Goal: Information Seeking & Learning: Learn about a topic

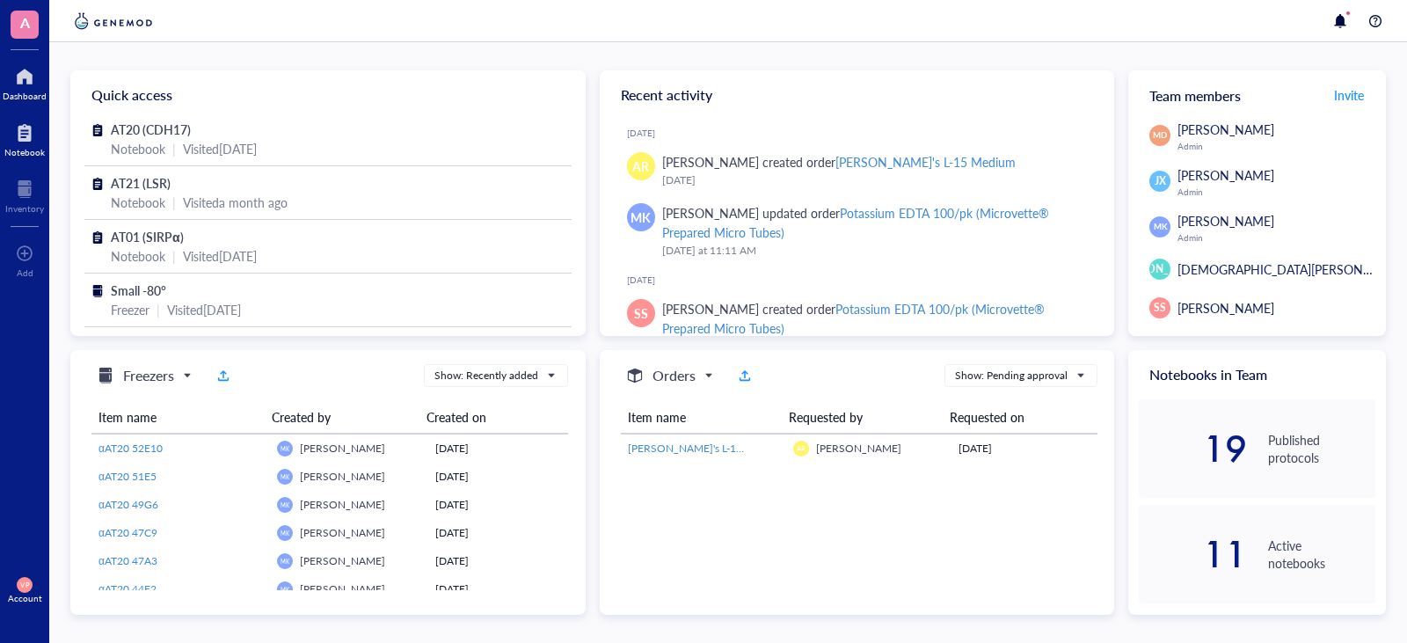
click at [23, 149] on div "Notebook" at bounding box center [24, 152] width 40 height 11
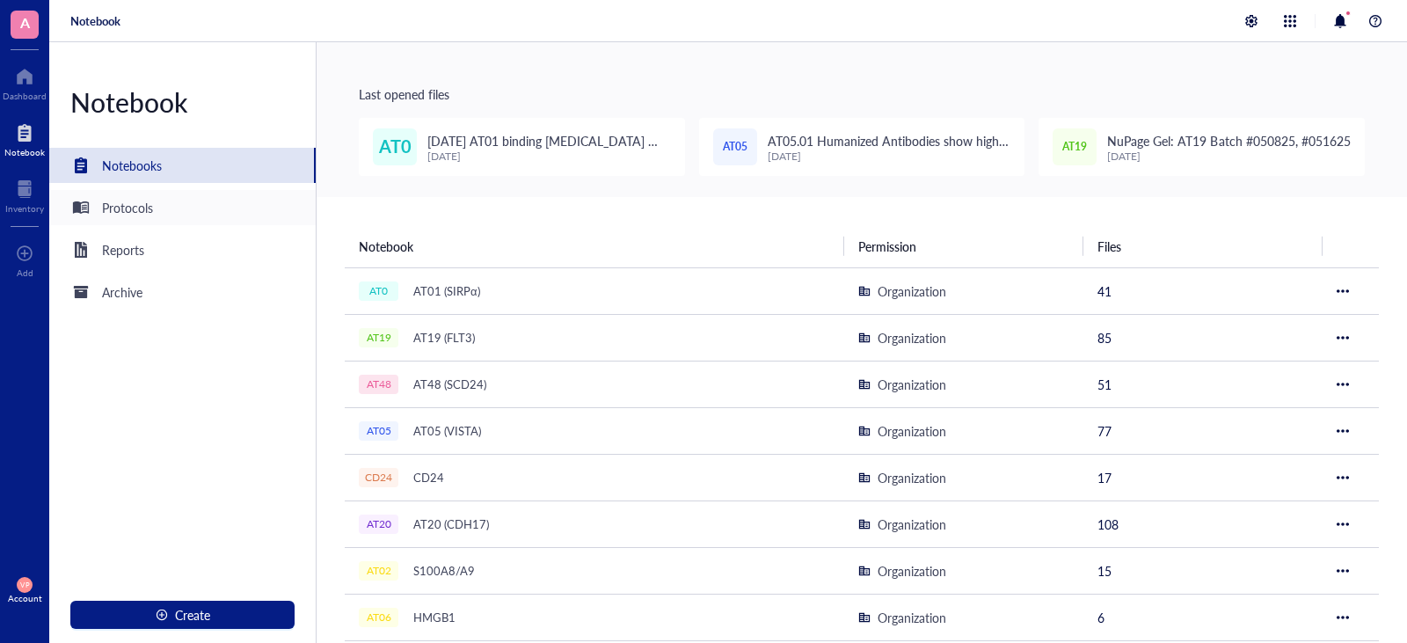
click at [155, 218] on div "Protocols" at bounding box center [182, 207] width 266 height 35
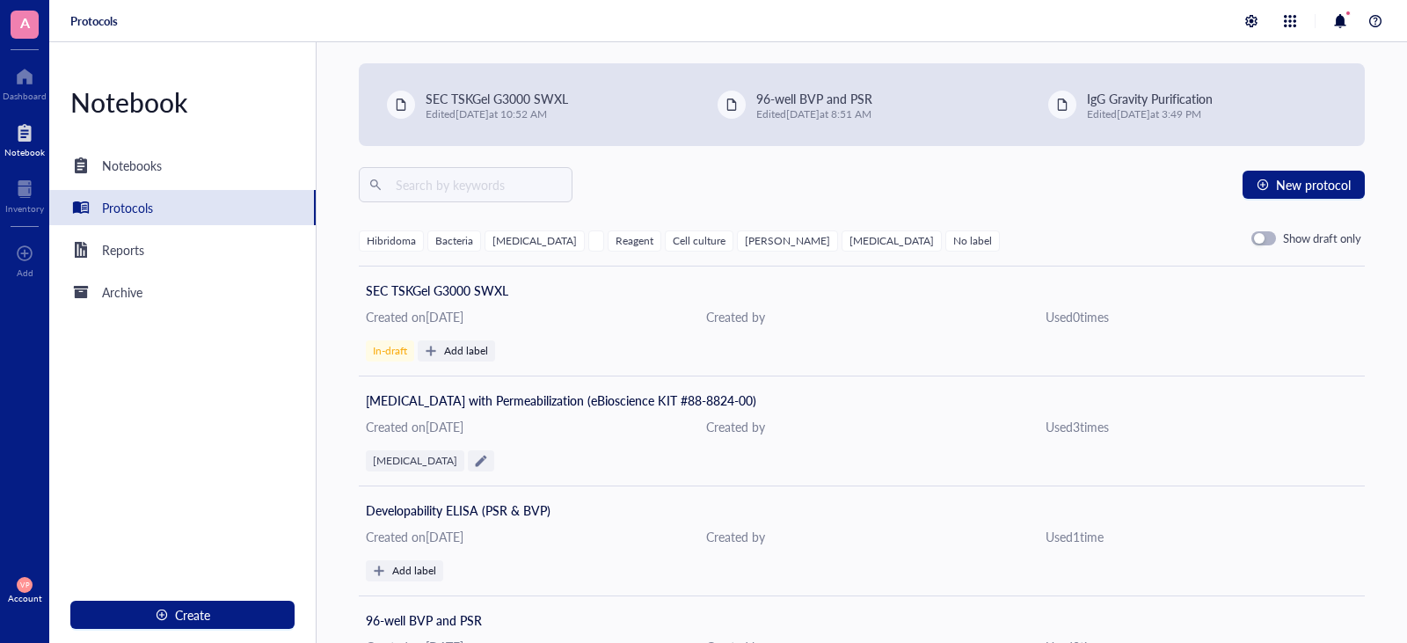
click at [745, 241] on div "[PERSON_NAME]" at bounding box center [787, 241] width 85 height 12
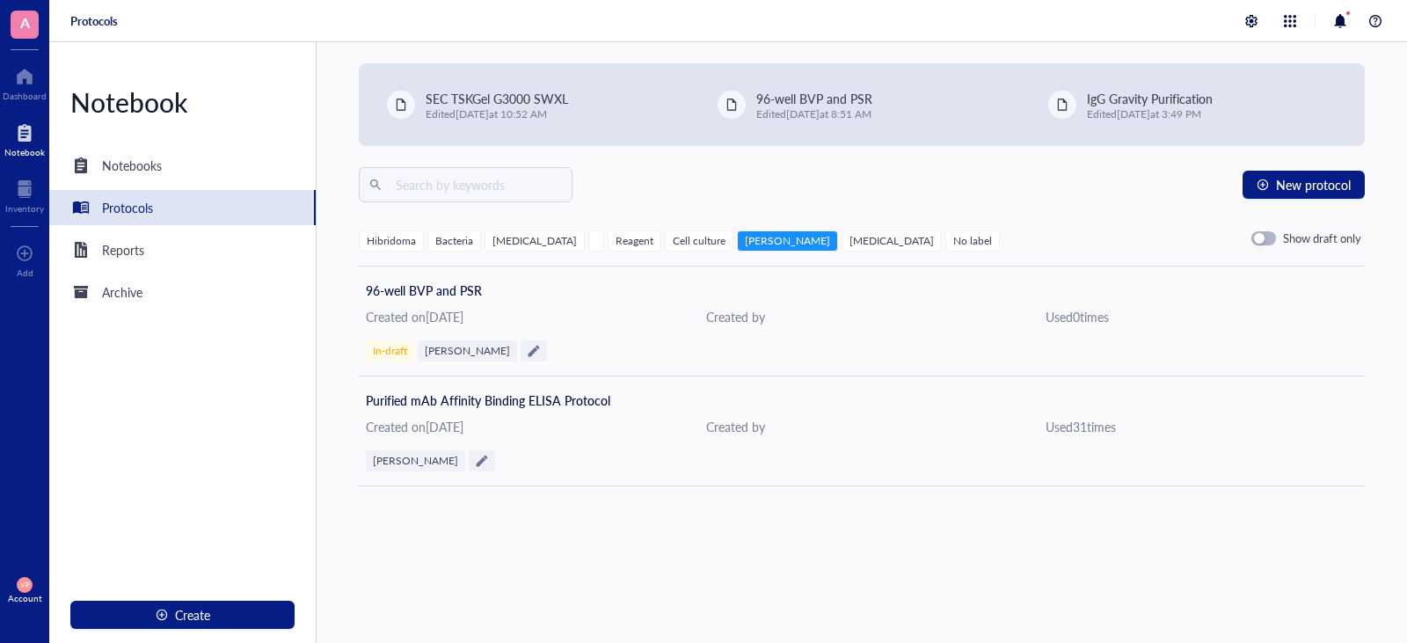
click at [401, 242] on div "Hibridoma" at bounding box center [391, 241] width 49 height 12
click at [745, 237] on div "[PERSON_NAME]" at bounding box center [787, 241] width 85 height 12
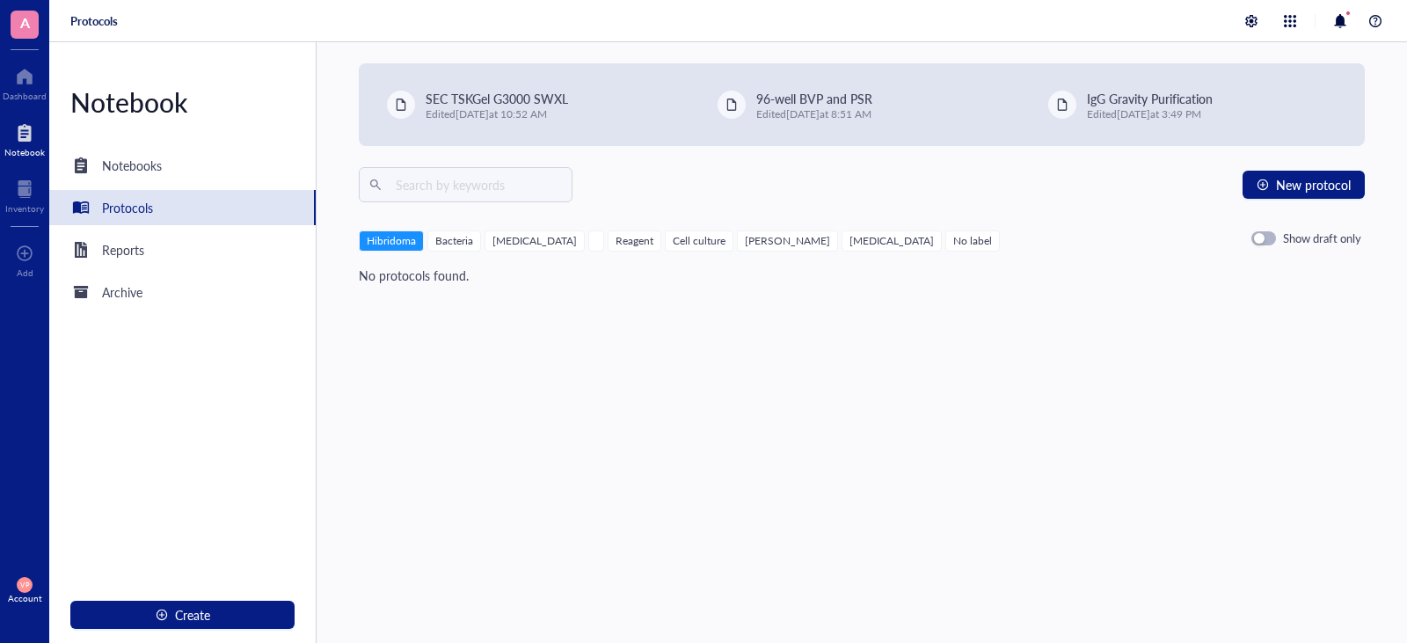
click at [377, 245] on div "Hibridoma" at bounding box center [391, 241] width 49 height 12
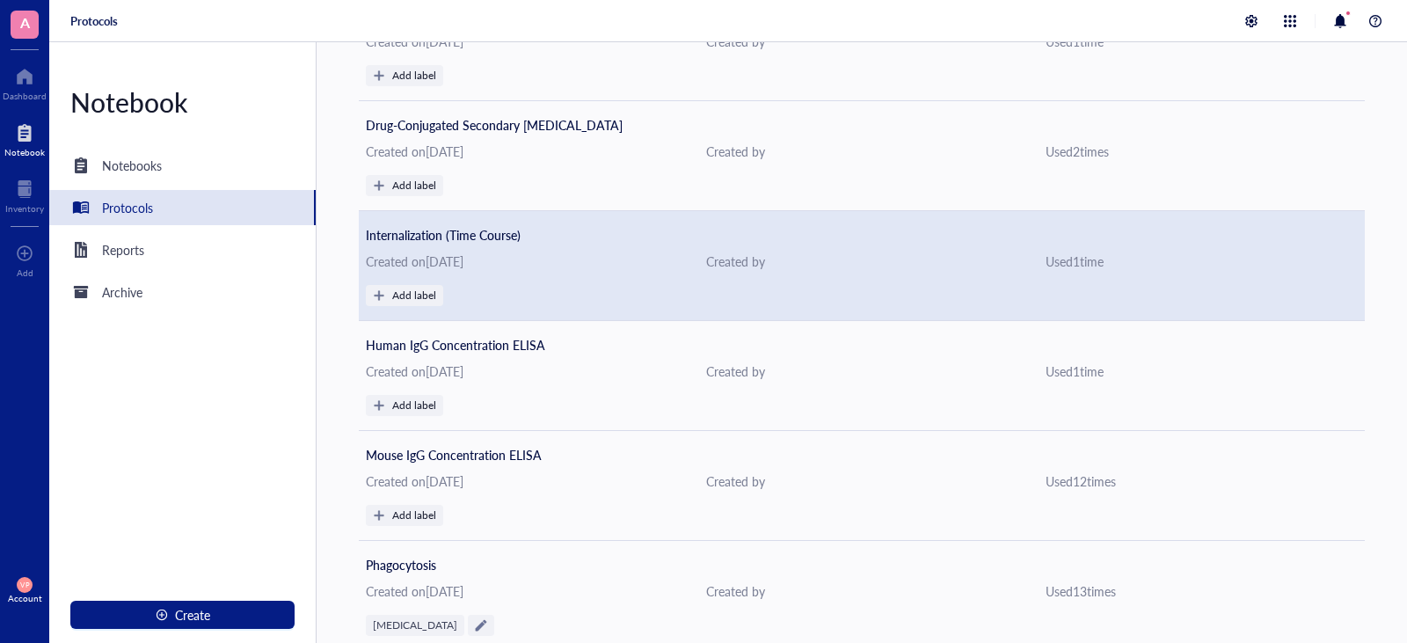
scroll to position [2612, 0]
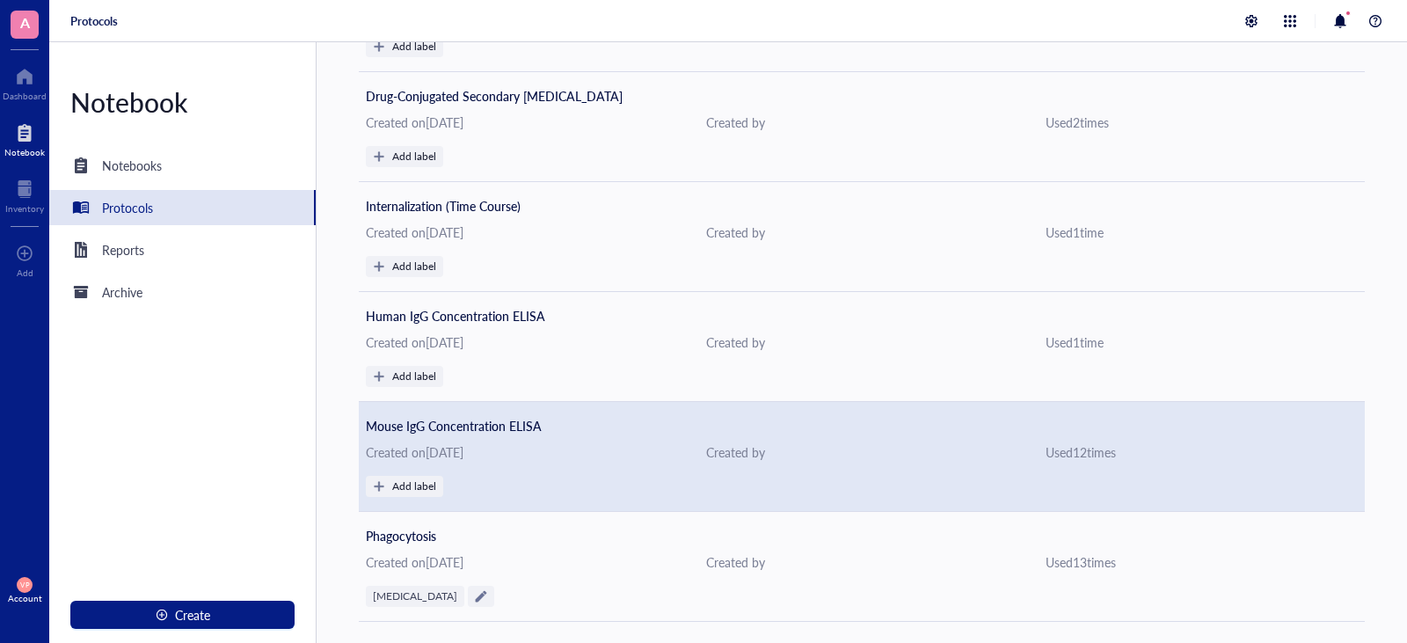
click at [520, 454] on div "Created on [DATE]" at bounding box center [522, 451] width 312 height 19
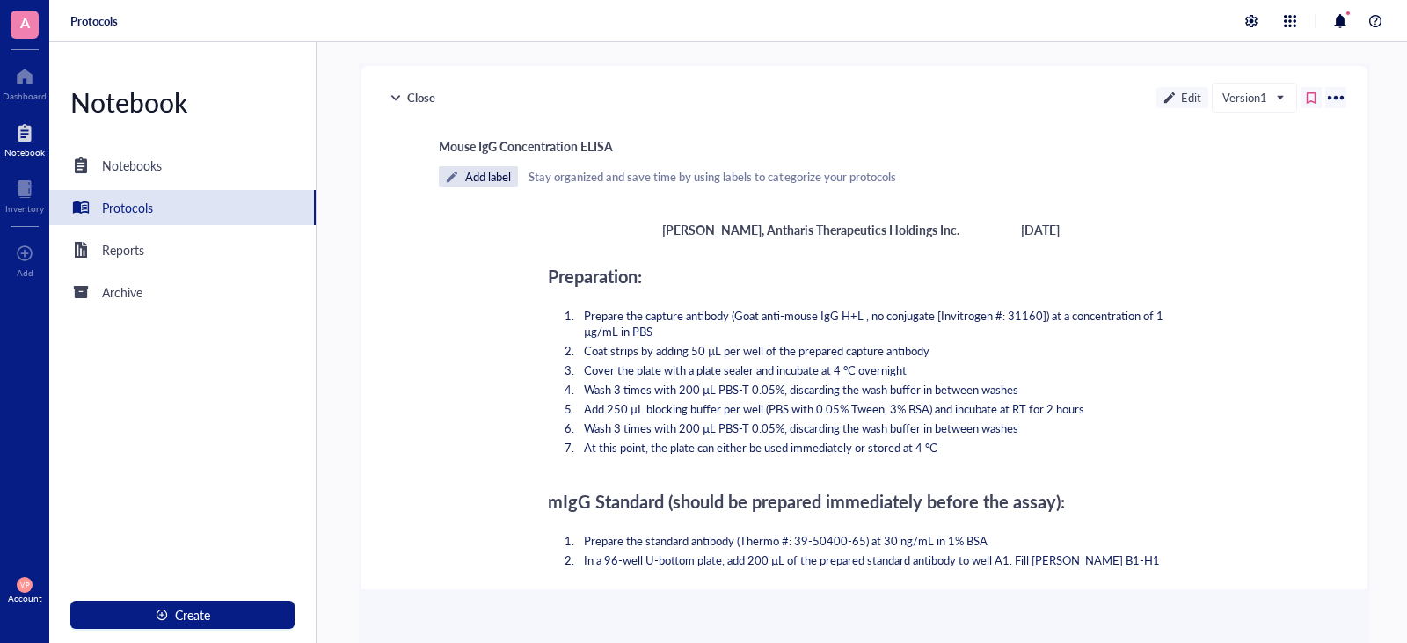
click at [1335, 93] on div at bounding box center [1335, 98] width 28 height 28
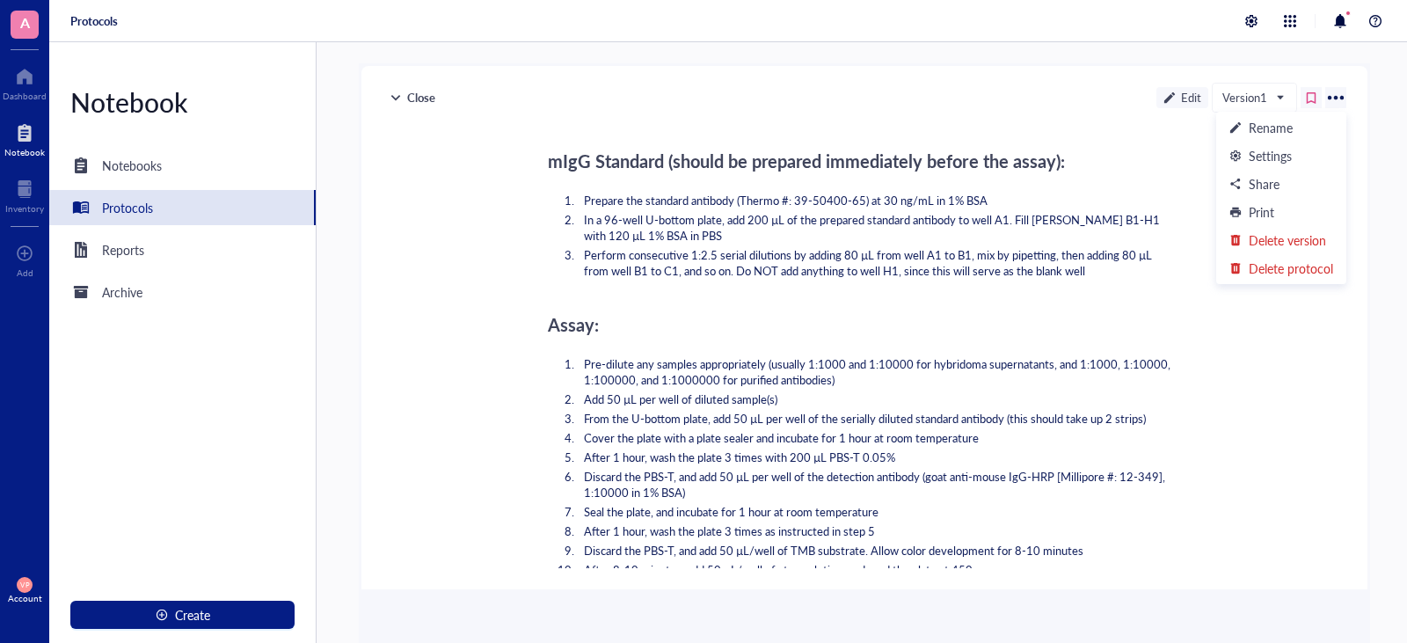
scroll to position [352, 0]
